Goal: Task Accomplishment & Management: Manage account settings

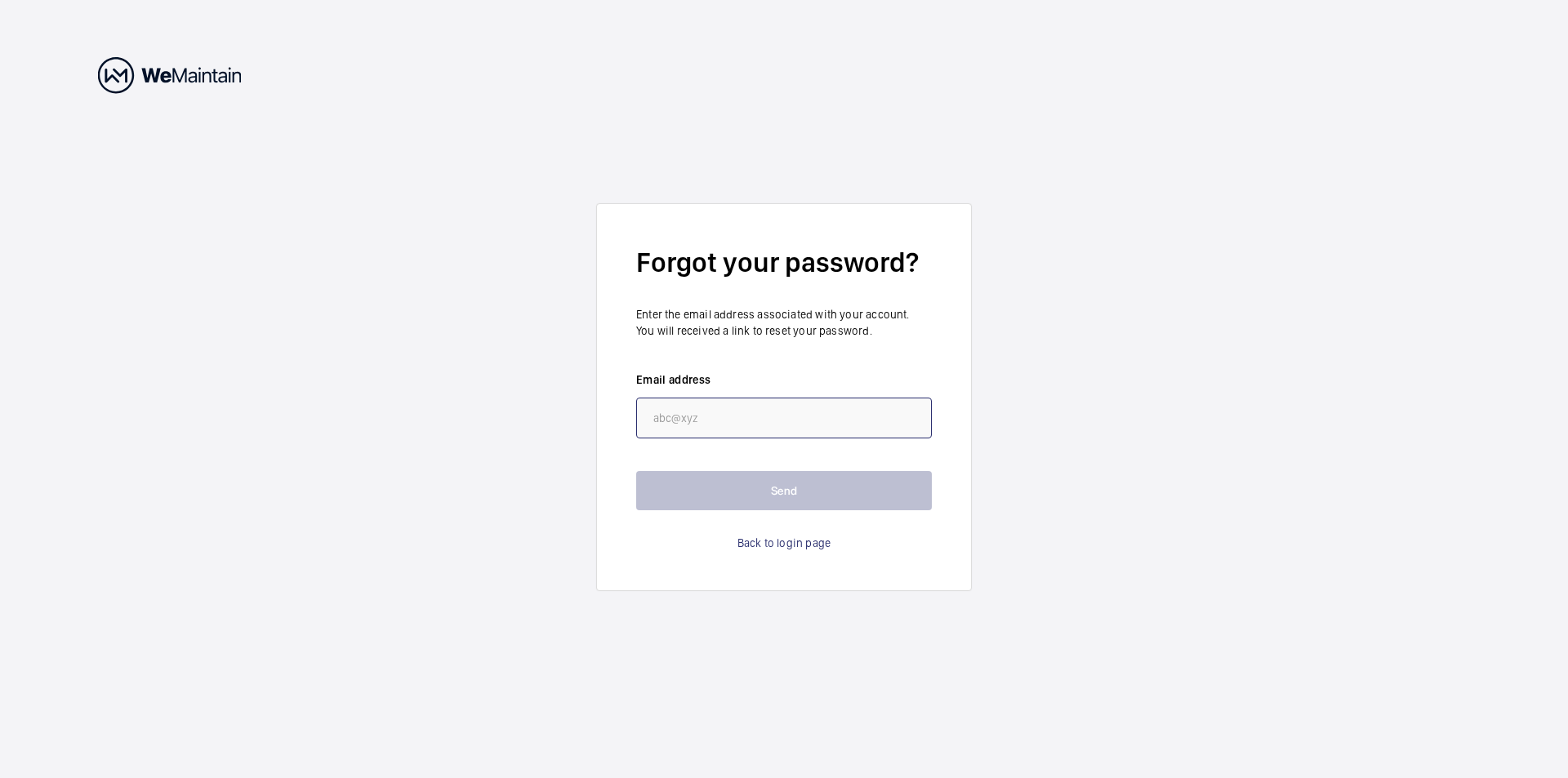
click at [703, 398] on input "email" at bounding box center [784, 419] width 295 height 41
paste input "[PERSON_NAME][EMAIL_ADDRESS][DOMAIN_NAME]"
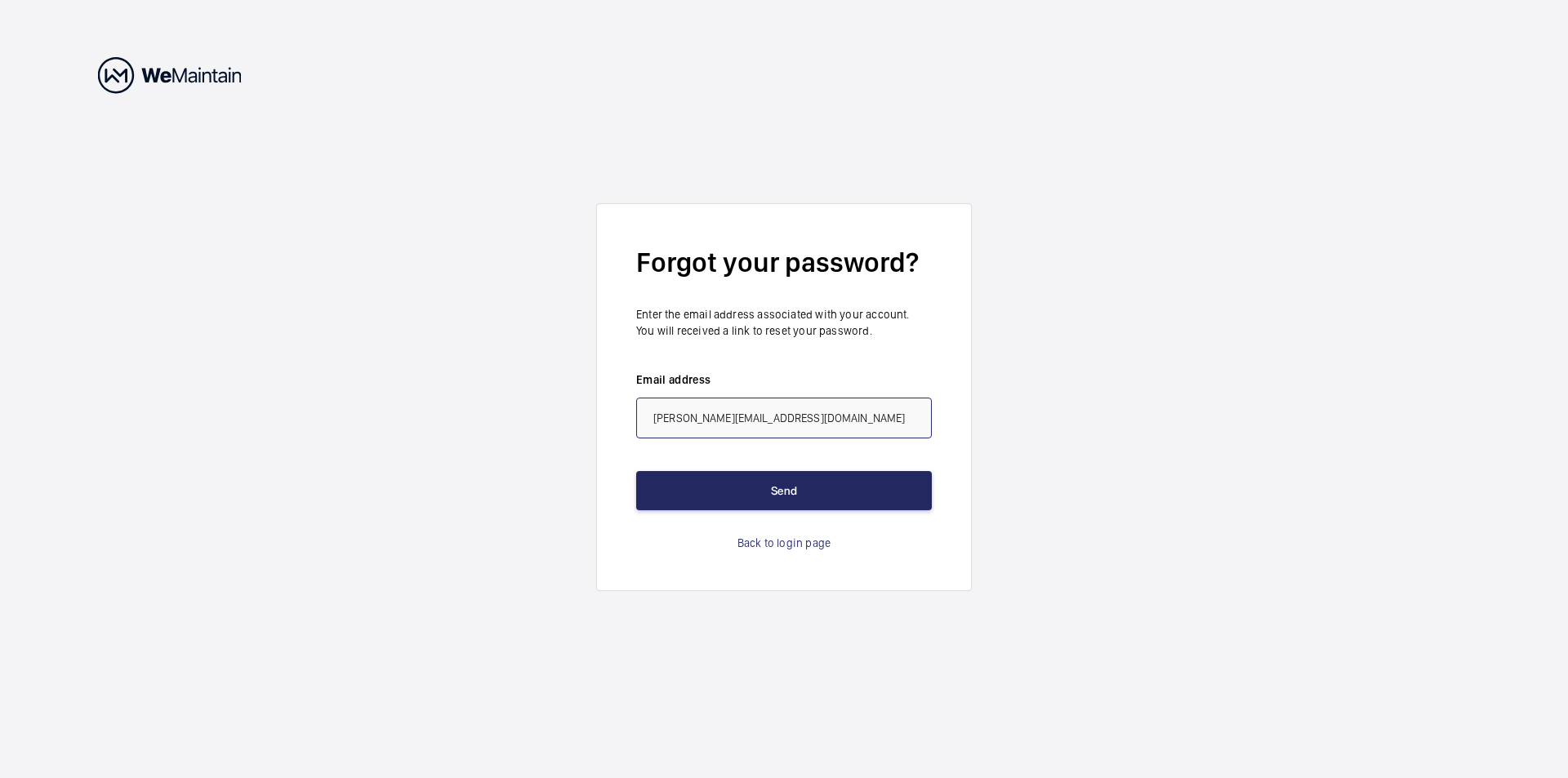
type input "[PERSON_NAME][EMAIL_ADDRESS][DOMAIN_NAME]"
click at [793, 497] on button "Send" at bounding box center [784, 490] width 295 height 39
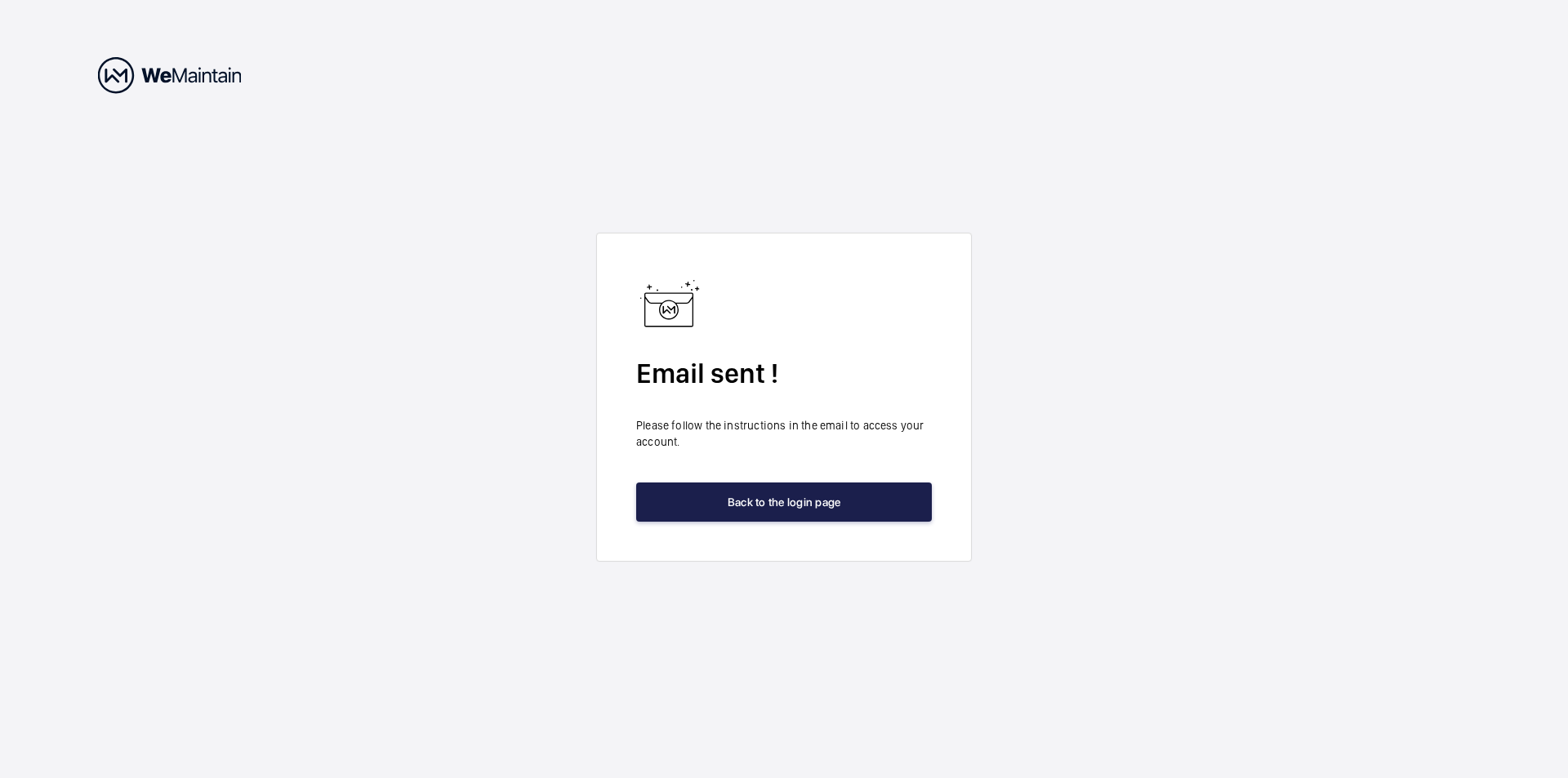
click at [714, 494] on button "Back to the login page" at bounding box center [784, 502] width 295 height 39
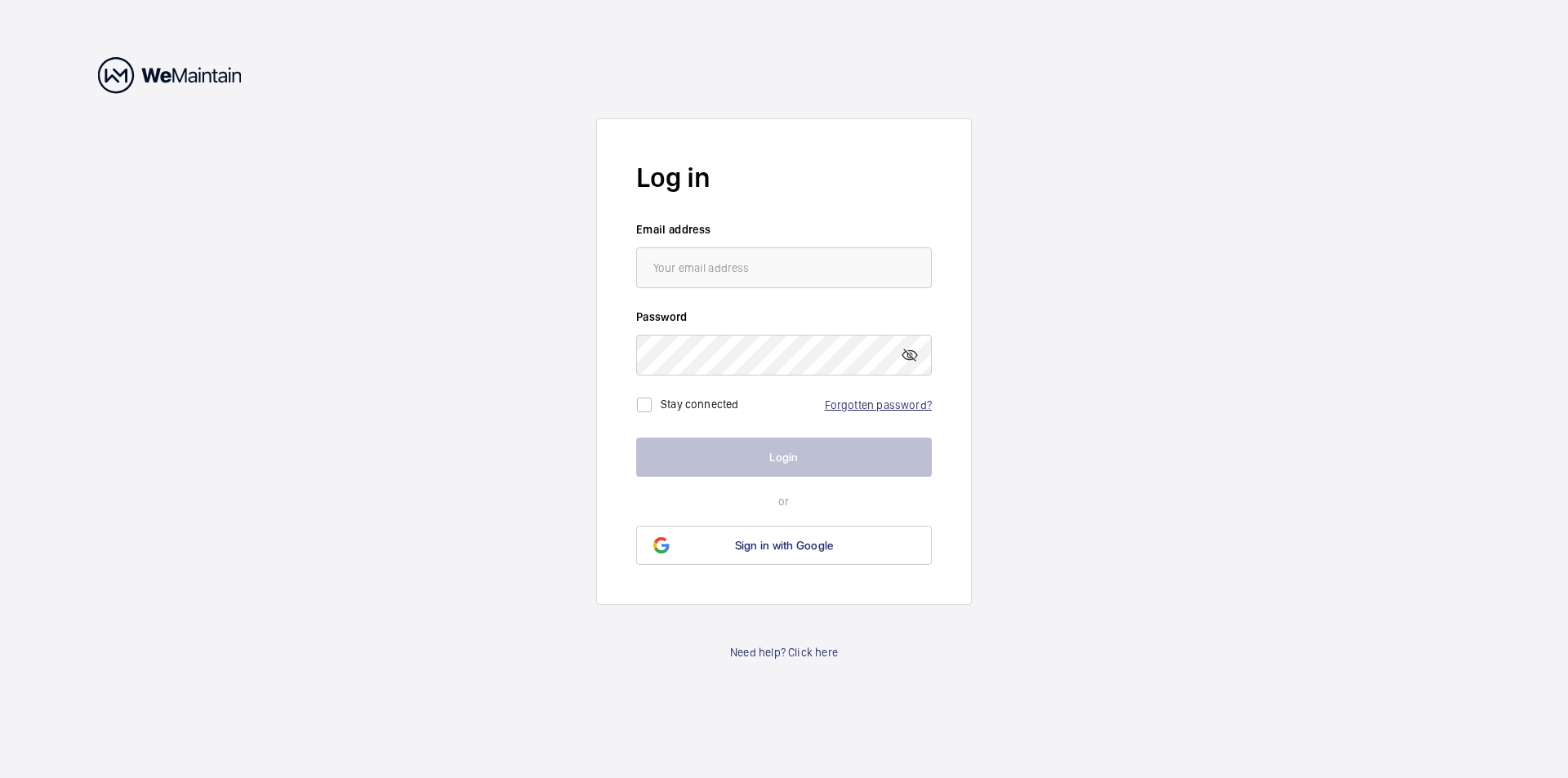
click at [907, 404] on link "Forgotten password?" at bounding box center [877, 404] width 107 height 13
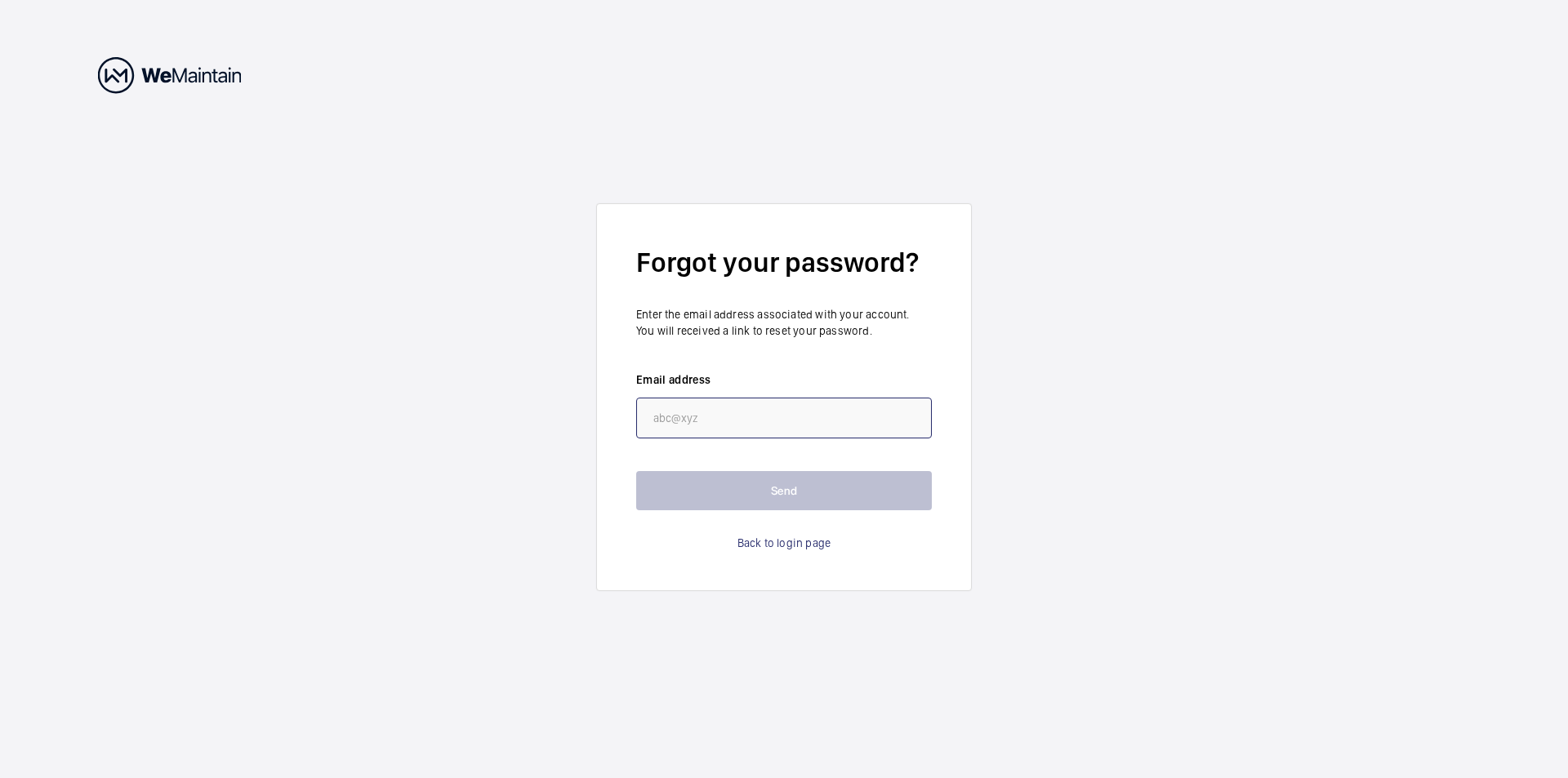
click at [733, 422] on input "email" at bounding box center [784, 419] width 295 height 41
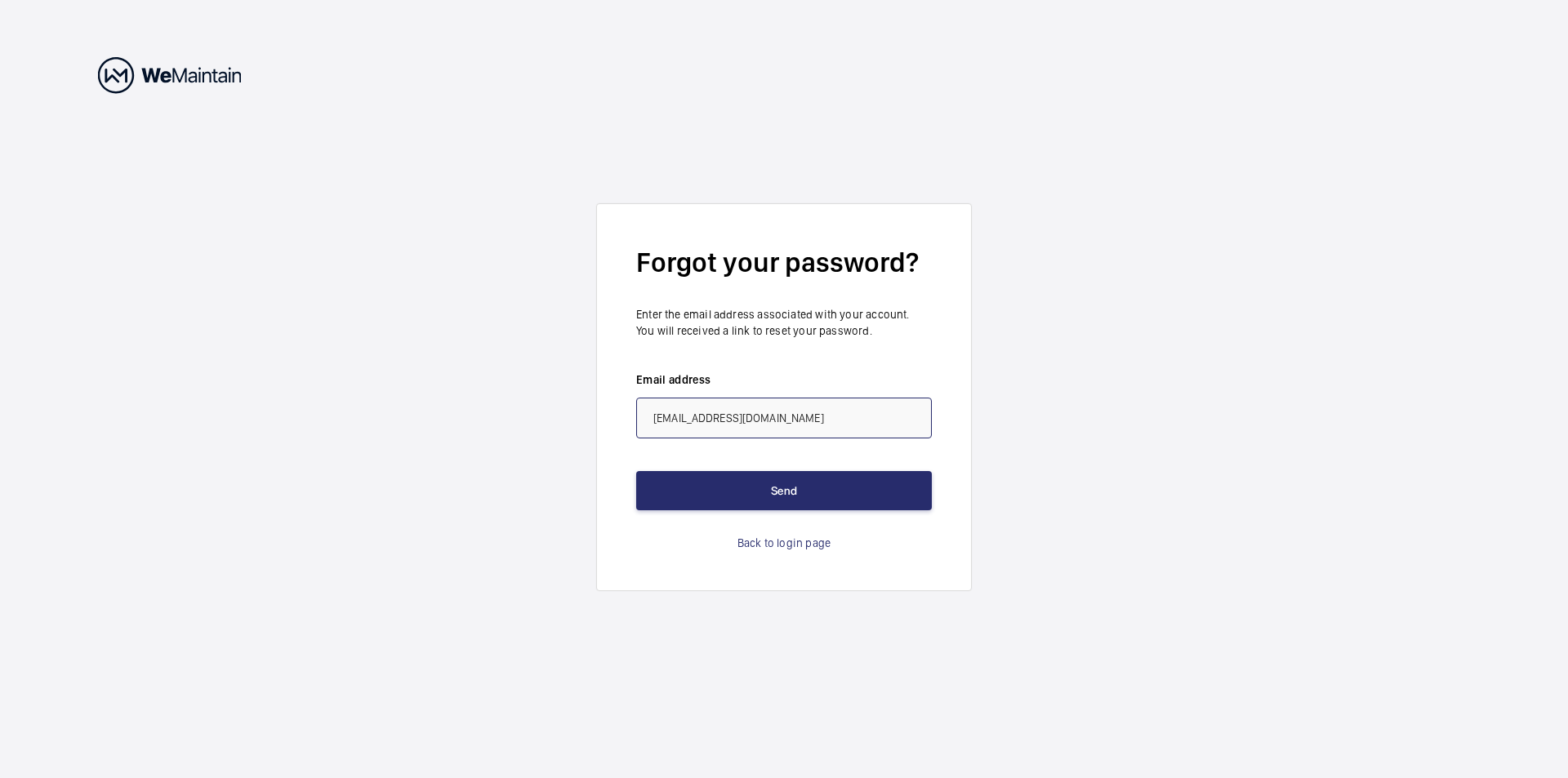
type input "[EMAIL_ADDRESS][DOMAIN_NAME]"
click at [636, 471] on button "Send" at bounding box center [784, 490] width 295 height 39
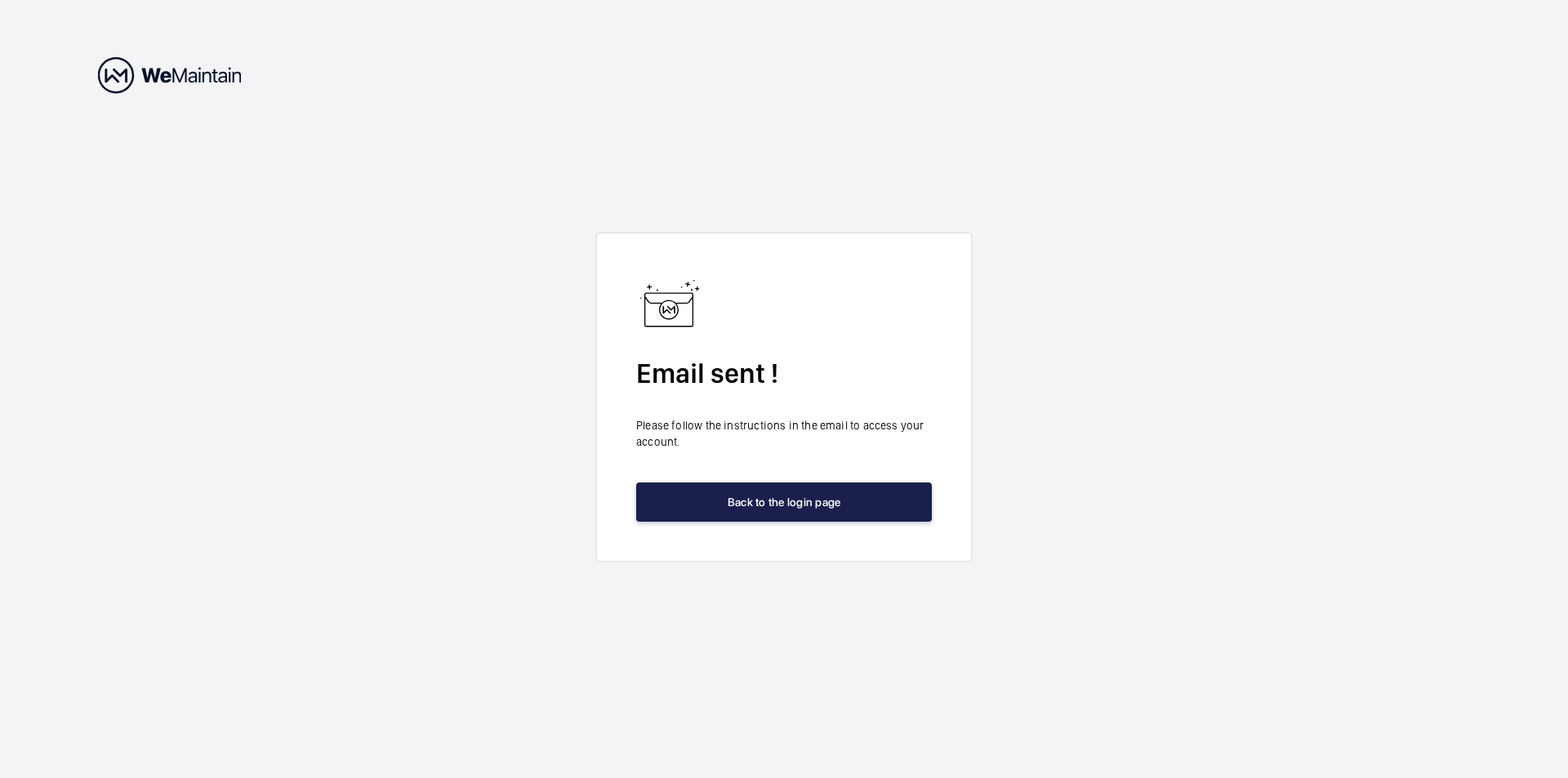
click at [815, 507] on button "Back to the login page" at bounding box center [784, 502] width 295 height 39
